Goal: Transaction & Acquisition: Obtain resource

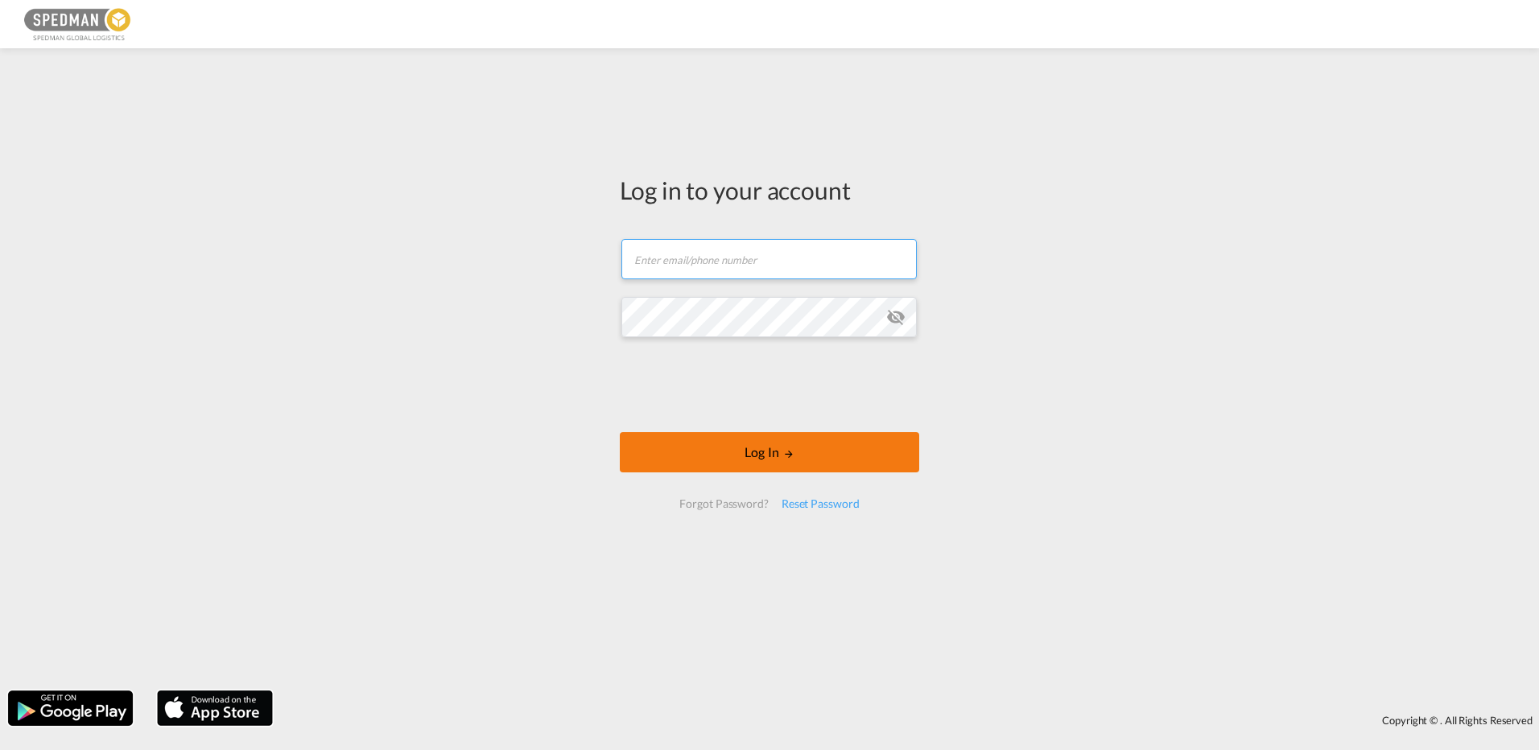
type input "[EMAIL_ADDRESS][DOMAIN_NAME]"
click at [718, 456] on button "Log In" at bounding box center [769, 452] width 299 height 40
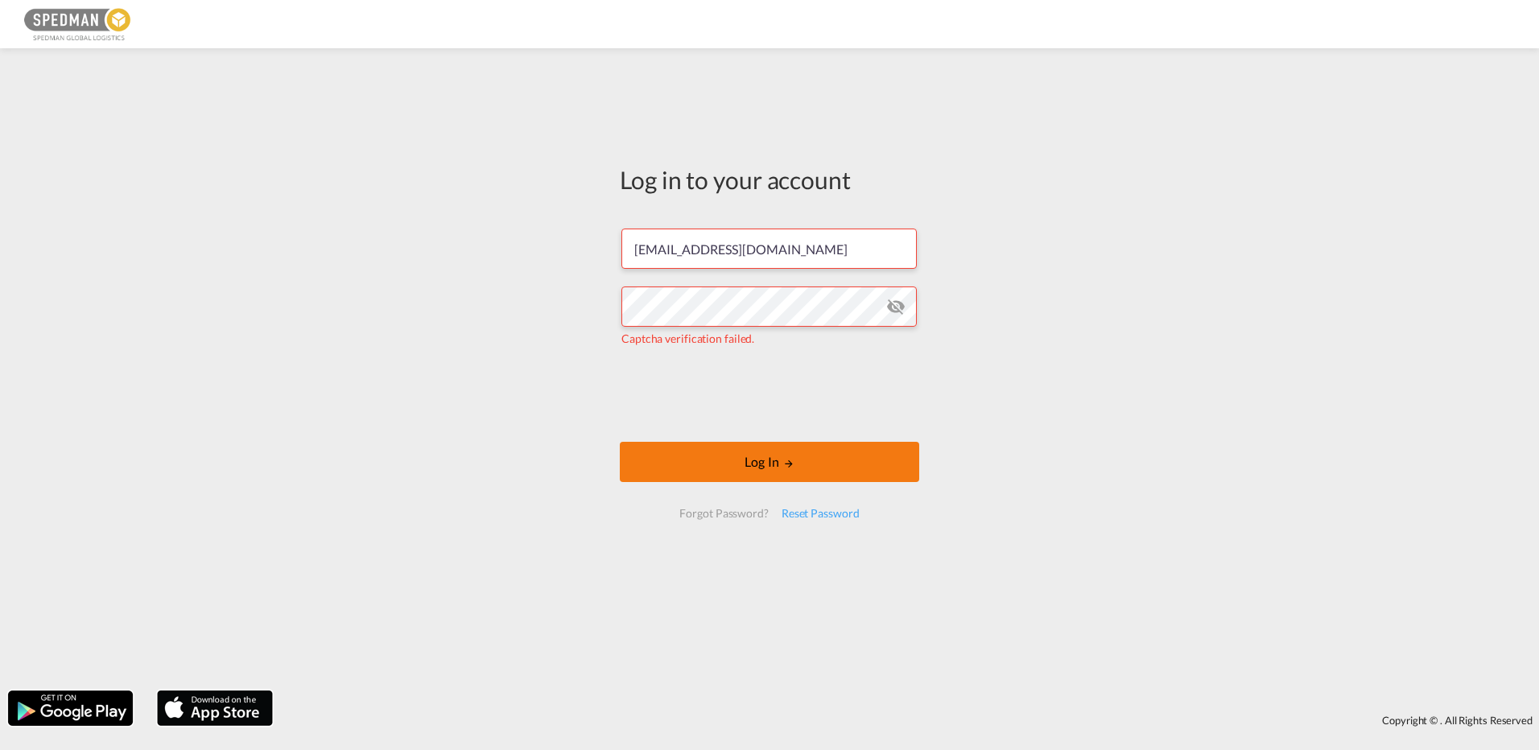
click at [798, 471] on button "Log In" at bounding box center [769, 462] width 299 height 40
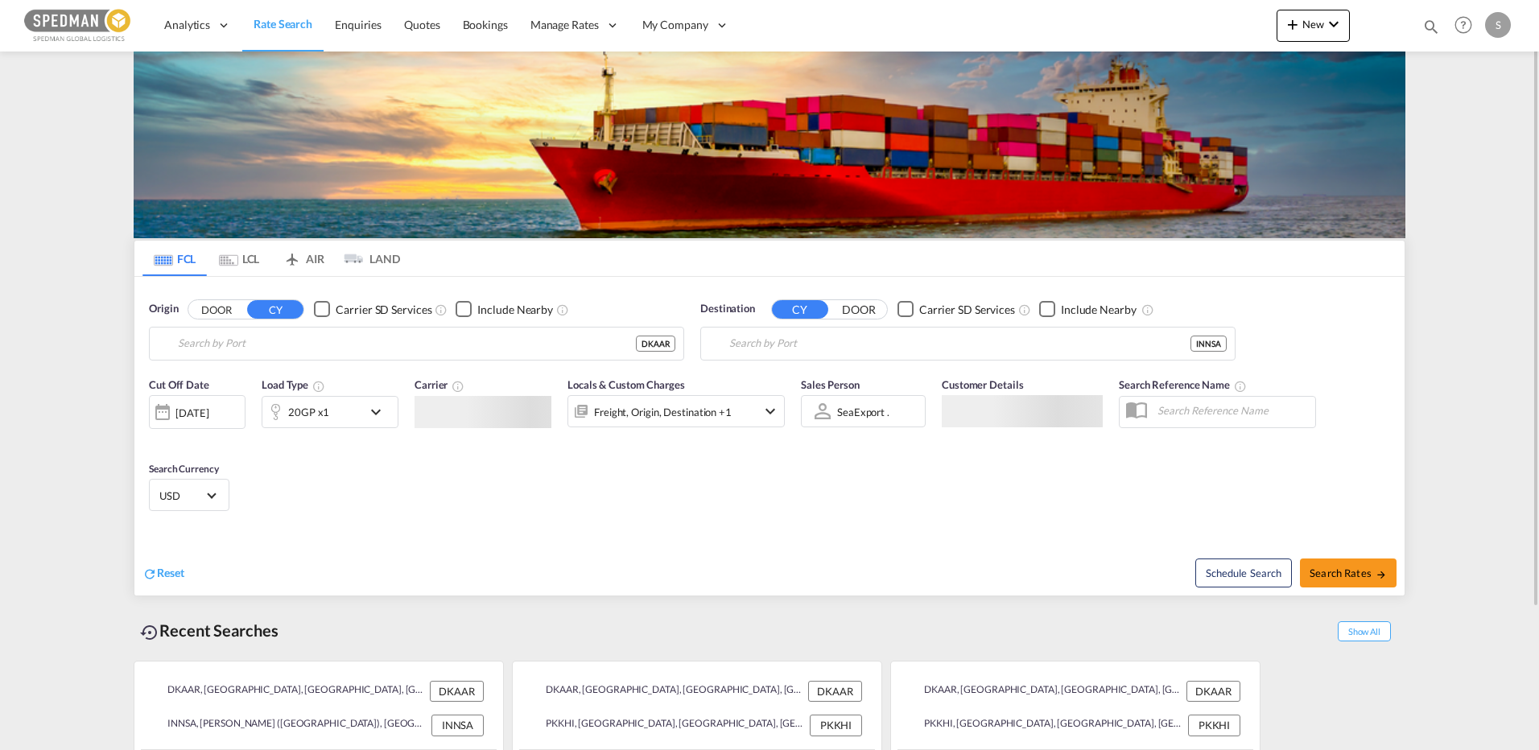
type input "[GEOGRAPHIC_DATA], [GEOGRAPHIC_DATA]"
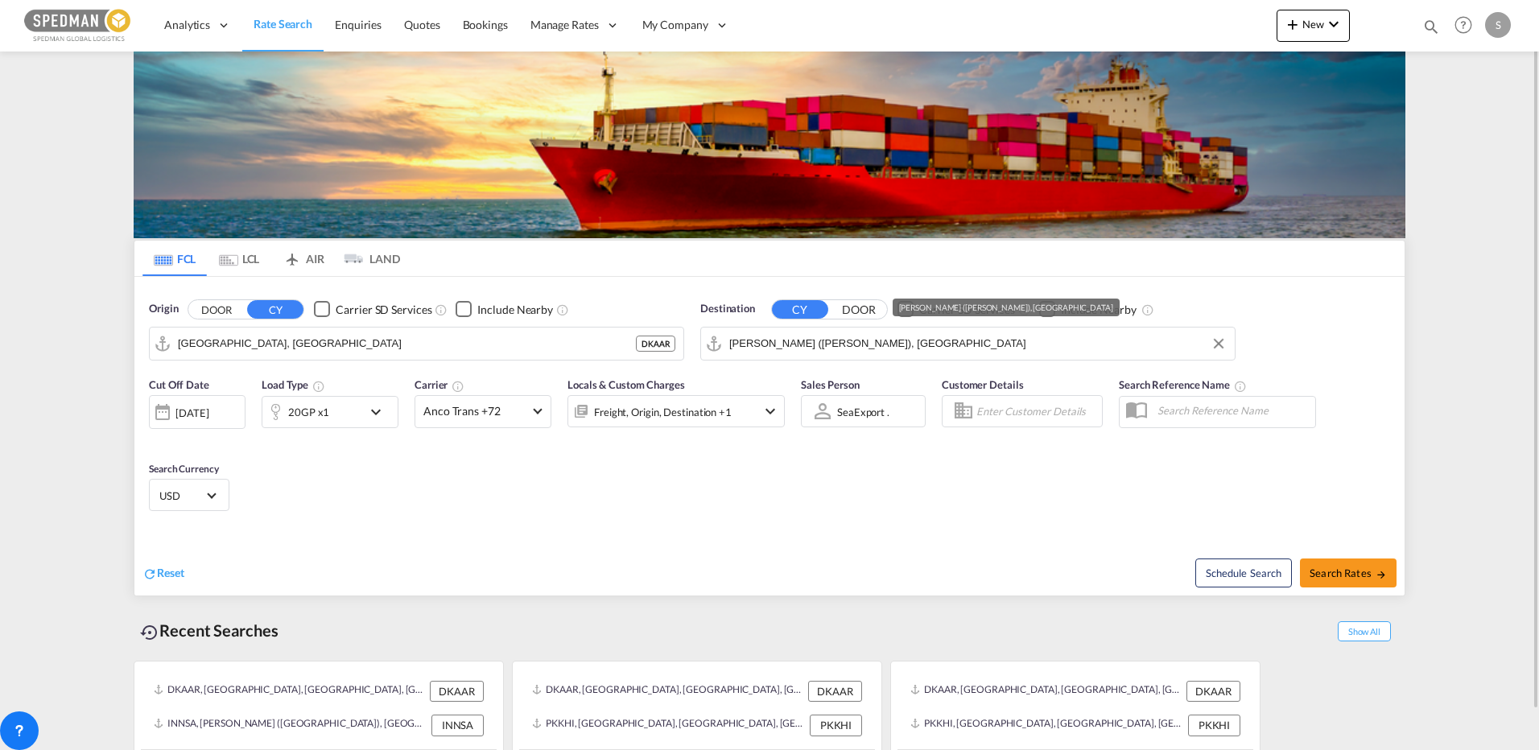
click at [952, 340] on input "[PERSON_NAME] ([PERSON_NAME]), [GEOGRAPHIC_DATA]" at bounding box center [977, 344] width 497 height 24
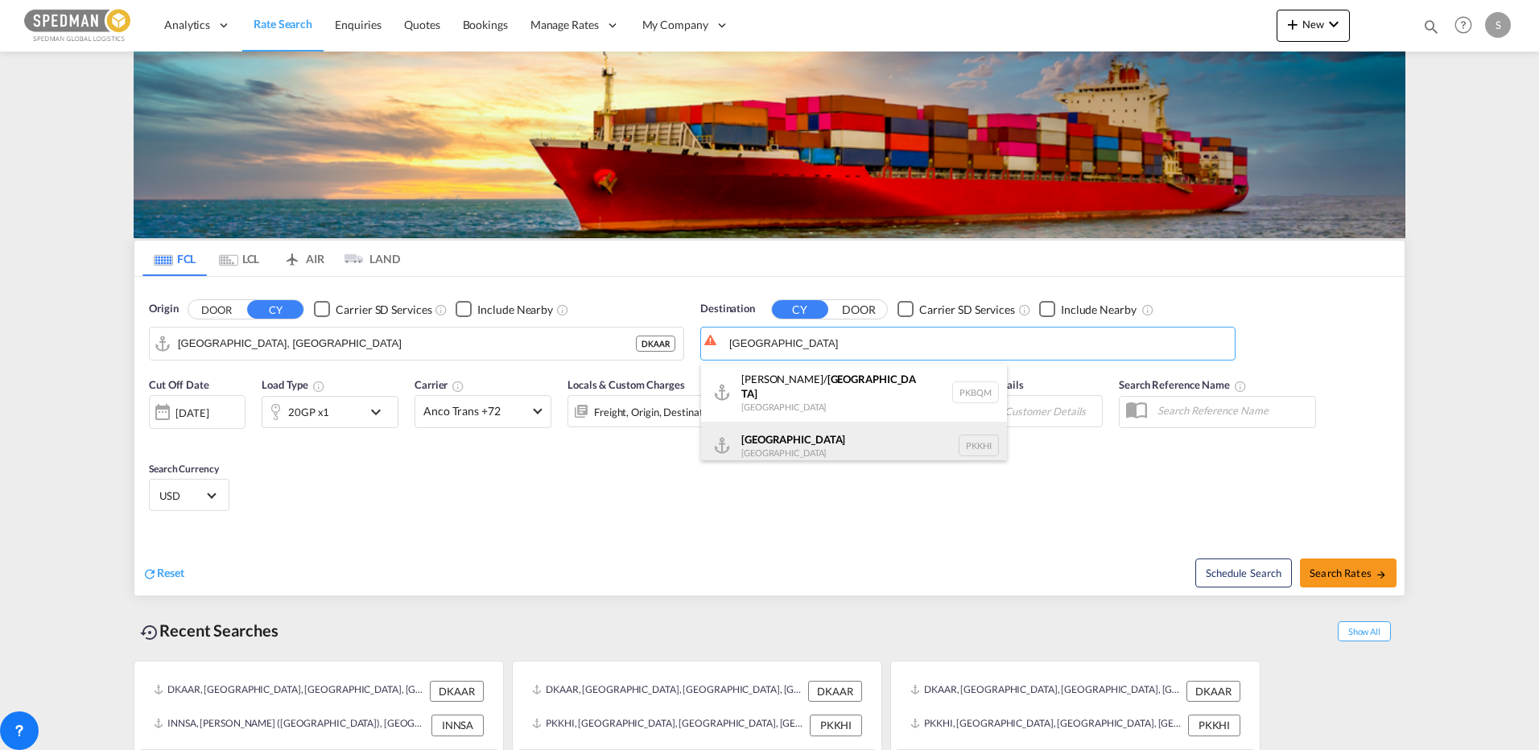
click at [785, 429] on div "Karachi [GEOGRAPHIC_DATA] PKKHI" at bounding box center [854, 446] width 306 height 48
type input "[GEOGRAPHIC_DATA], PKKHI"
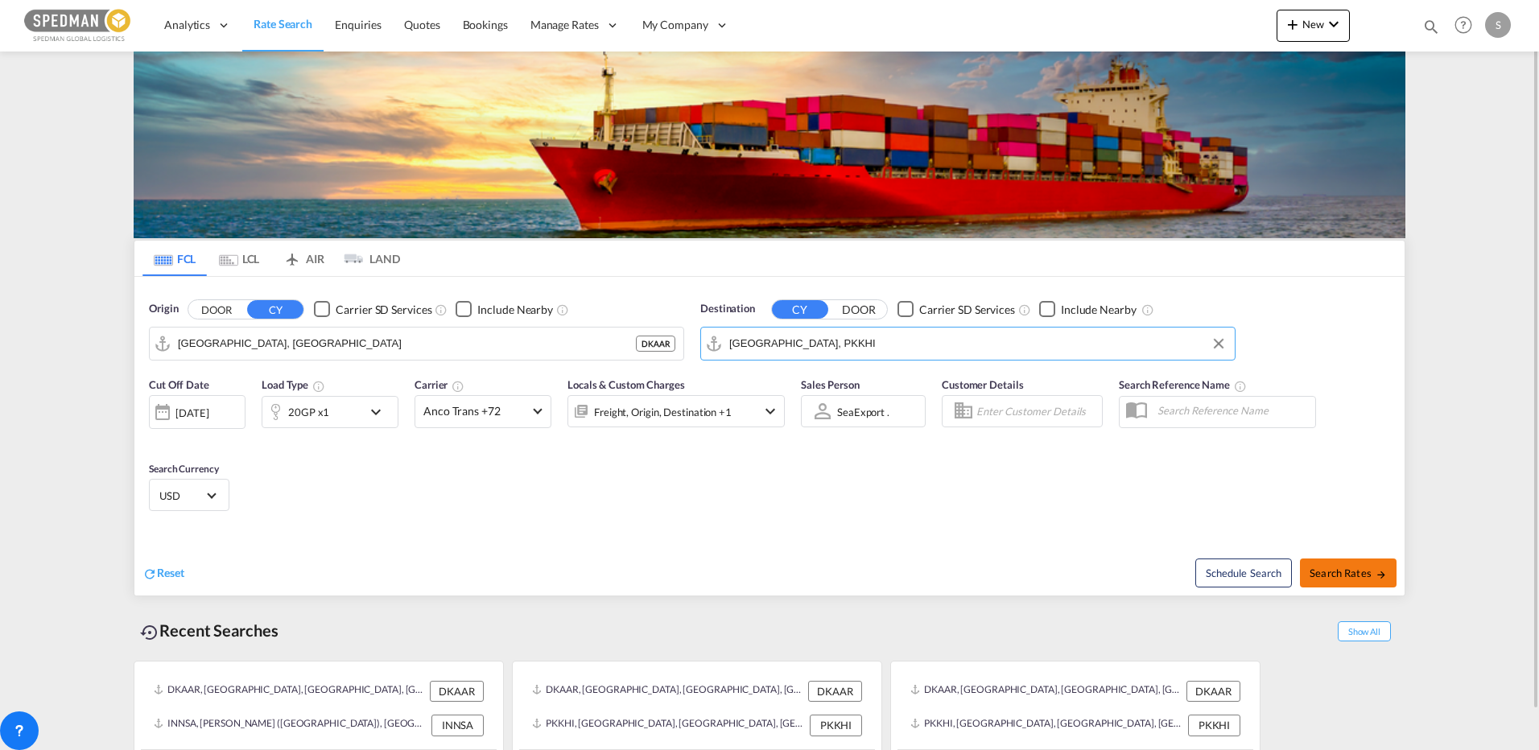
click at [1349, 572] on span "Search Rates" at bounding box center [1348, 573] width 77 height 13
type input "DKAAR to PKKHI / [DATE]"
